Goal: Check status: Check status

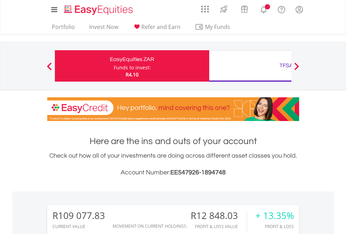
scroll to position [67, 110]
click at [114, 66] on div "Funds to invest:" at bounding box center [132, 67] width 37 height 7
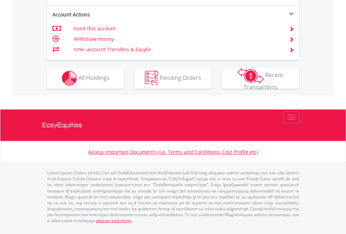
scroll to position [712, 0]
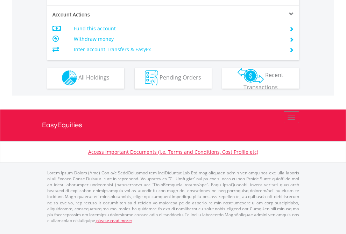
scroll to position [653, 0]
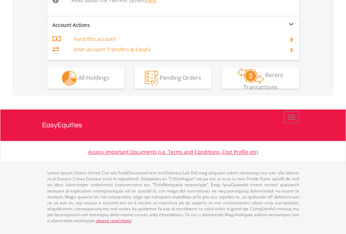
scroll to position [739, 0]
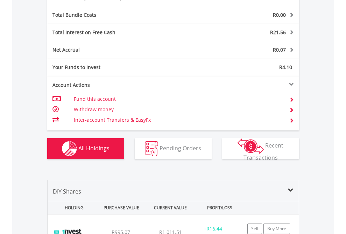
scroll to position [833, 0]
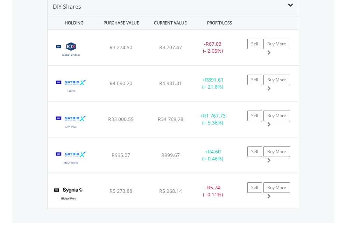
scroll to position [675, 0]
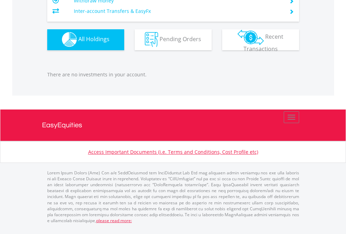
scroll to position [692, 0]
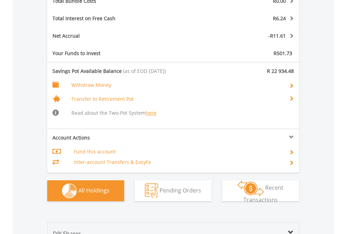
scroll to position [860, 0]
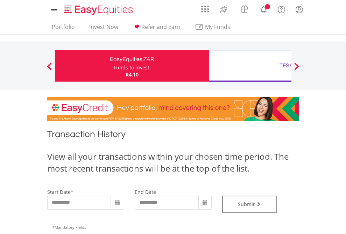
type input "**********"
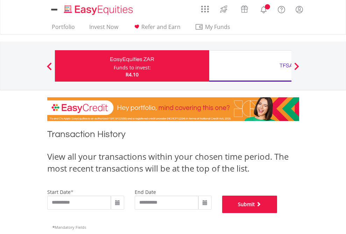
click at [277, 213] on button "Submit" at bounding box center [249, 204] width 55 height 17
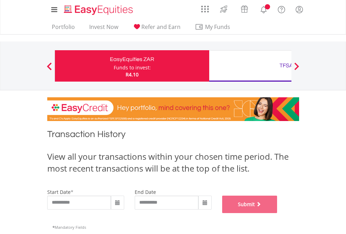
scroll to position [283, 0]
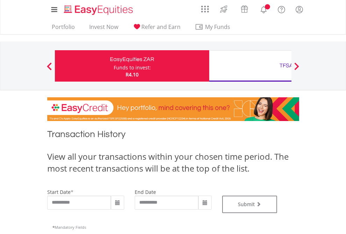
click at [250, 66] on div "TFSA" at bounding box center [286, 66] width 146 height 10
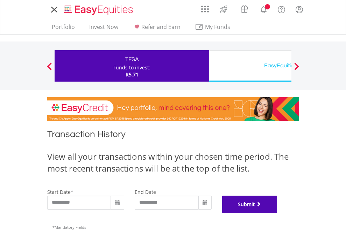
click at [277, 213] on button "Submit" at bounding box center [249, 204] width 55 height 17
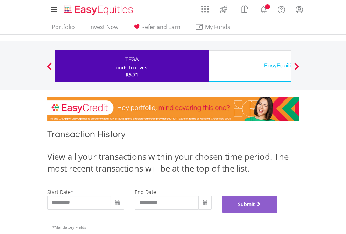
scroll to position [283, 0]
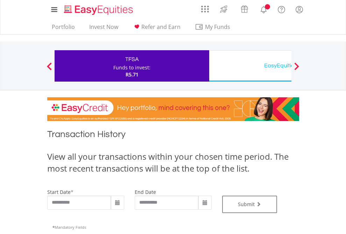
click at [250, 66] on div "EasyEquities USD" at bounding box center [286, 66] width 146 height 10
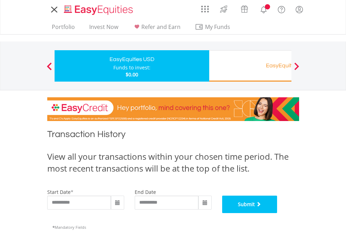
click at [277, 213] on button "Submit" at bounding box center [249, 204] width 55 height 17
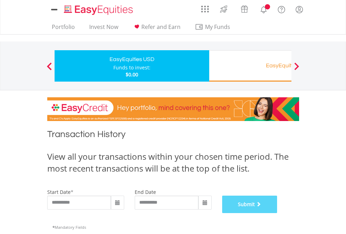
scroll to position [283, 0]
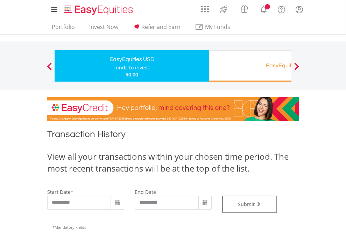
click at [250, 66] on div "EasyEquities RA" at bounding box center [286, 66] width 146 height 10
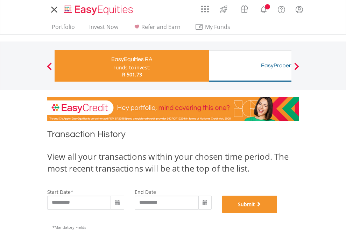
click at [277, 213] on button "Submit" at bounding box center [249, 204] width 55 height 17
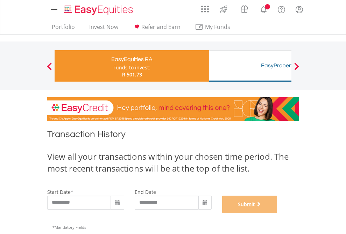
scroll to position [283, 0]
